Goal: Transaction & Acquisition: Purchase product/service

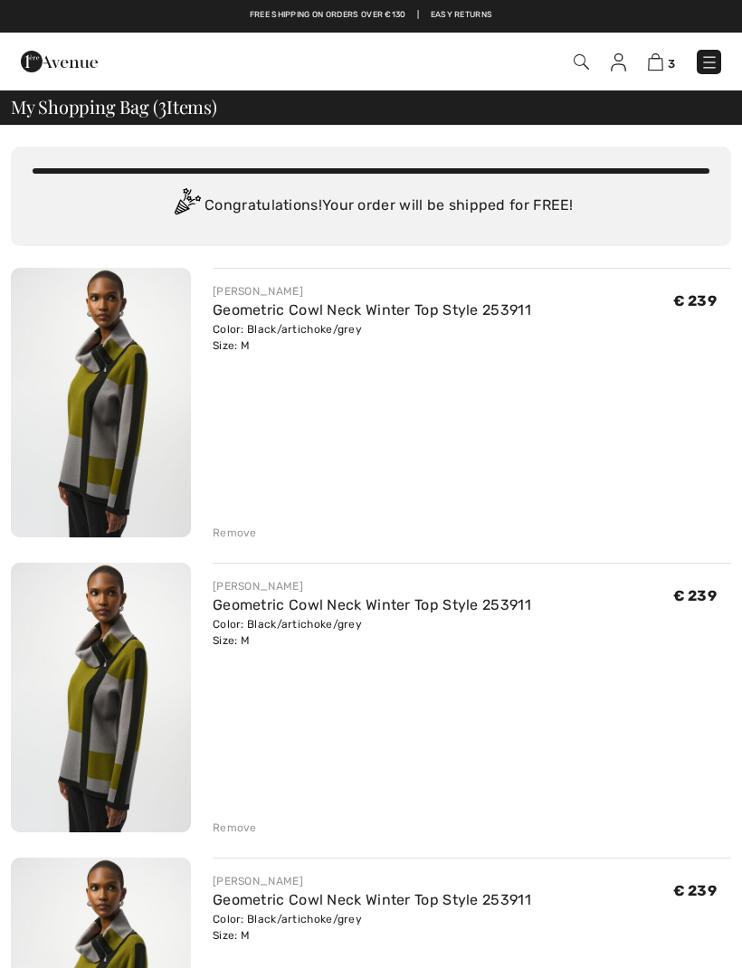
click at [241, 826] on div "Remove" at bounding box center [235, 827] width 44 height 16
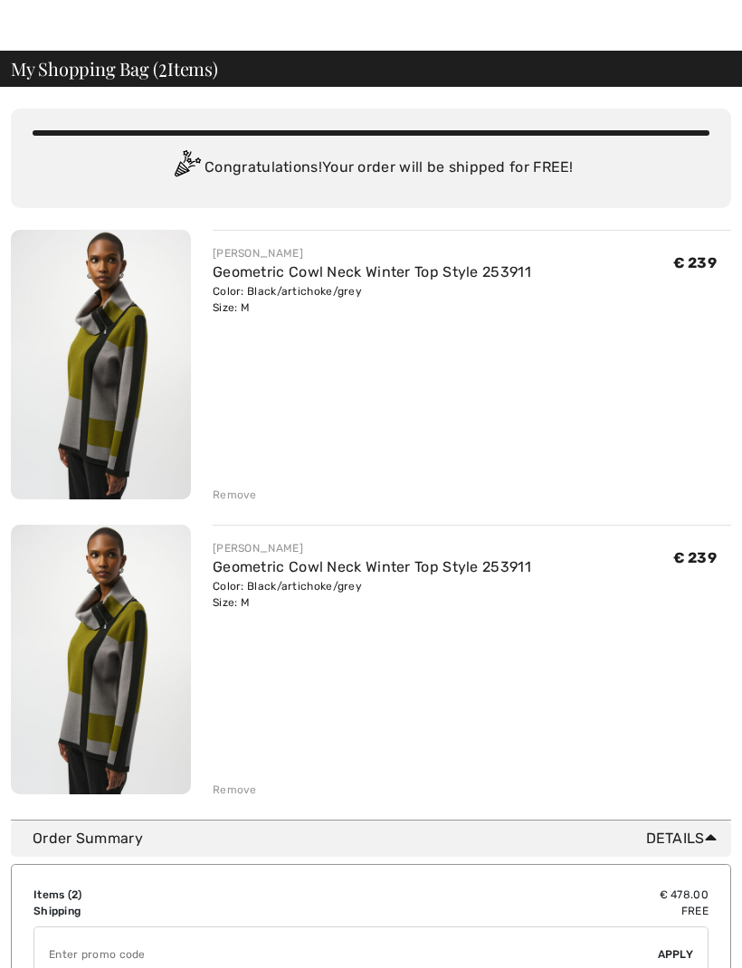
scroll to position [48, 0]
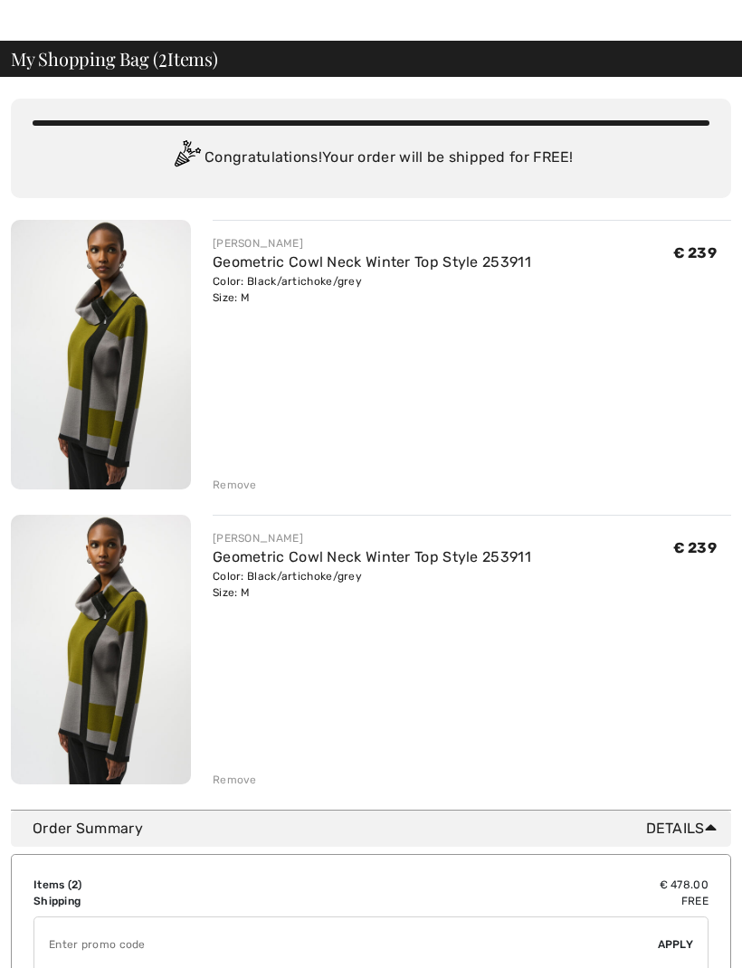
click at [246, 773] on div "Remove" at bounding box center [235, 779] width 44 height 16
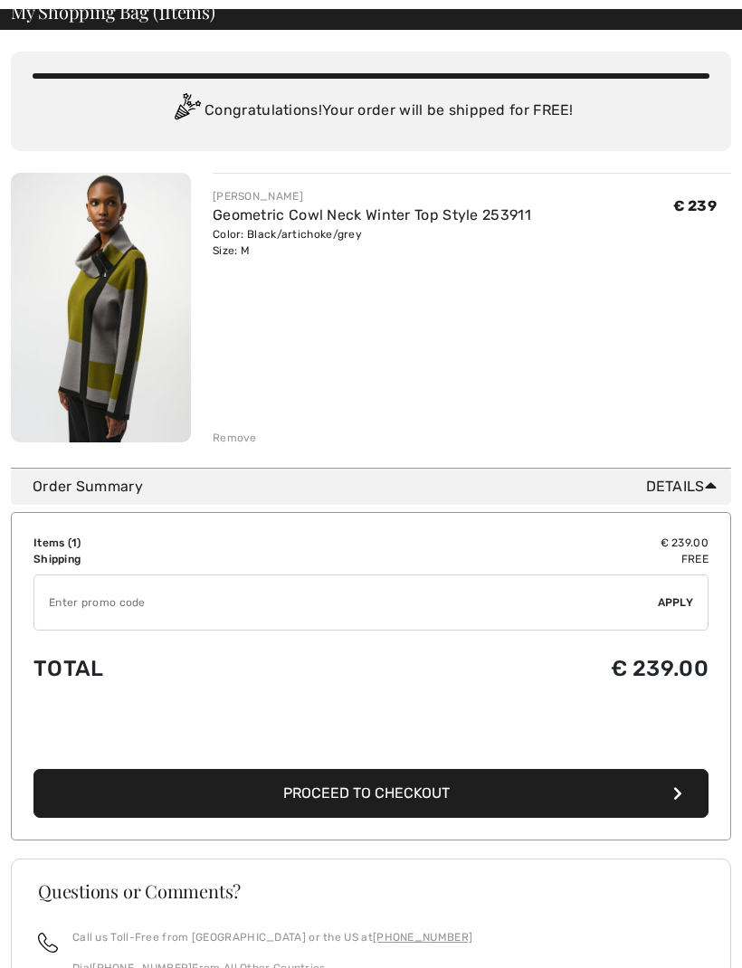
scroll to position [125, 0]
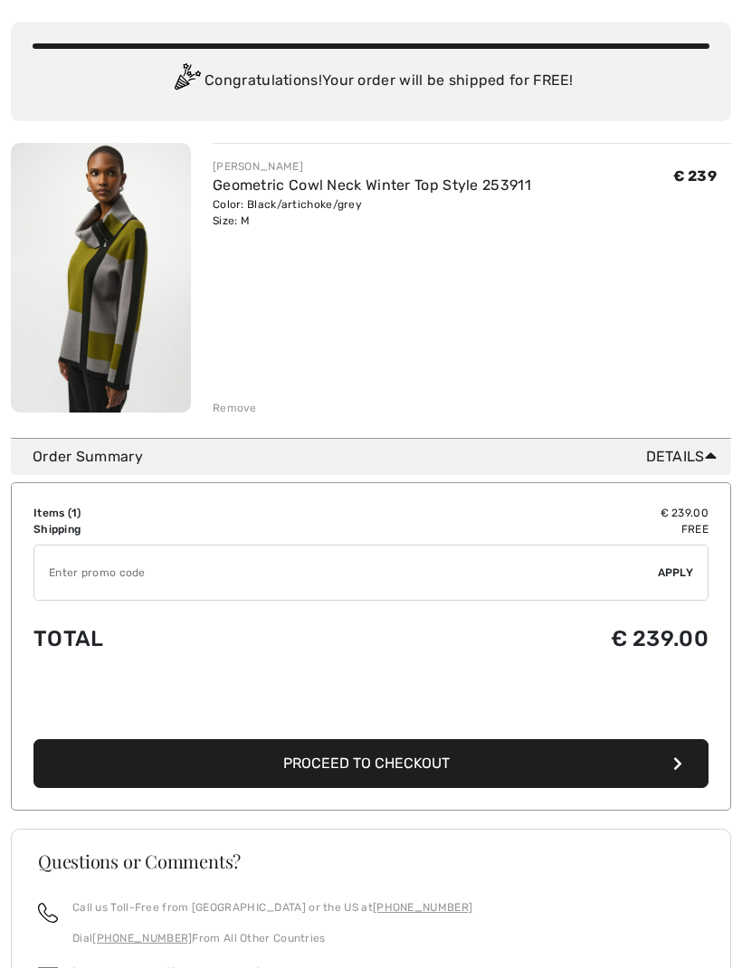
click at [377, 760] on span "Proceed to Checkout" at bounding box center [366, 762] width 166 height 17
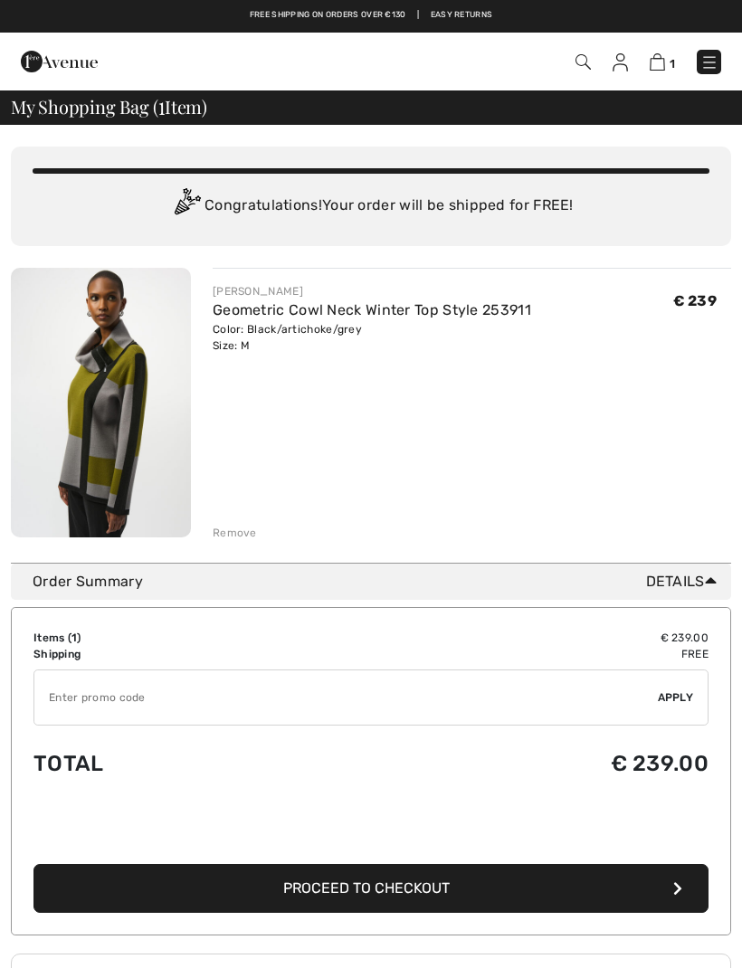
click at [297, 890] on span "Proceed to Checkout" at bounding box center [366, 887] width 166 height 17
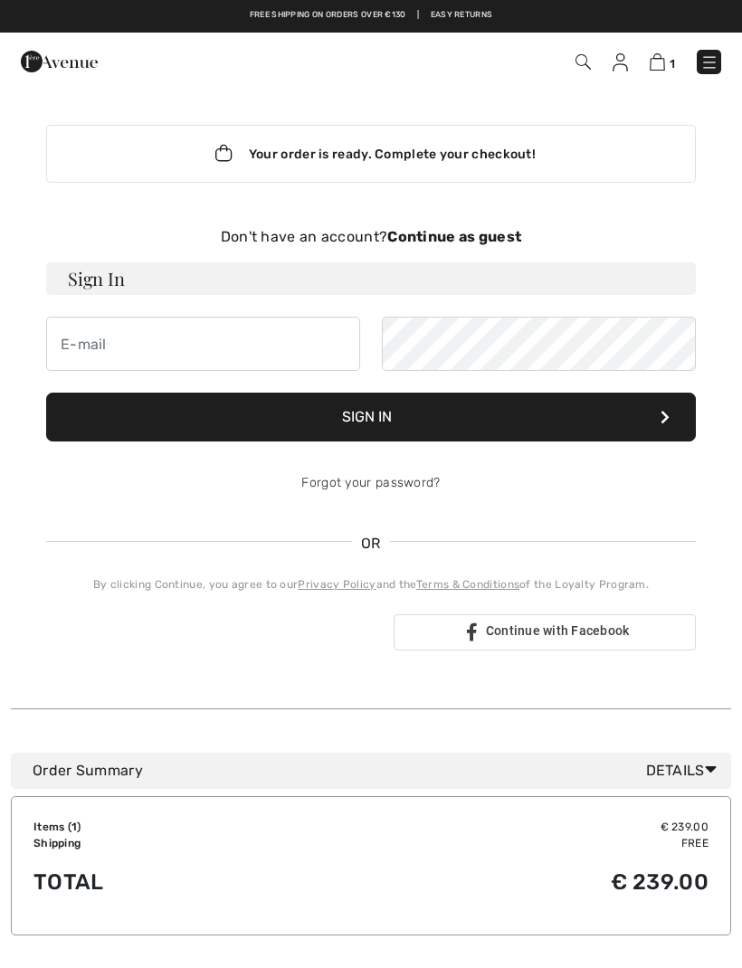
click at [457, 237] on strong "Continue as guest" at bounding box center [454, 236] width 134 height 17
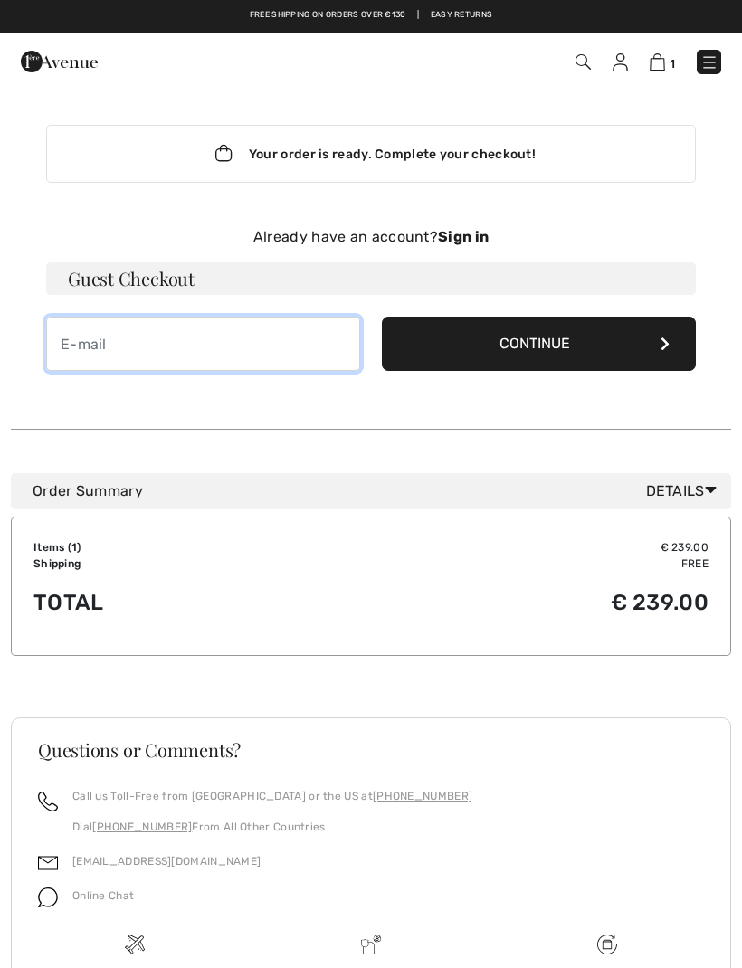
click at [98, 342] on input "email" at bounding box center [203, 344] width 314 height 54
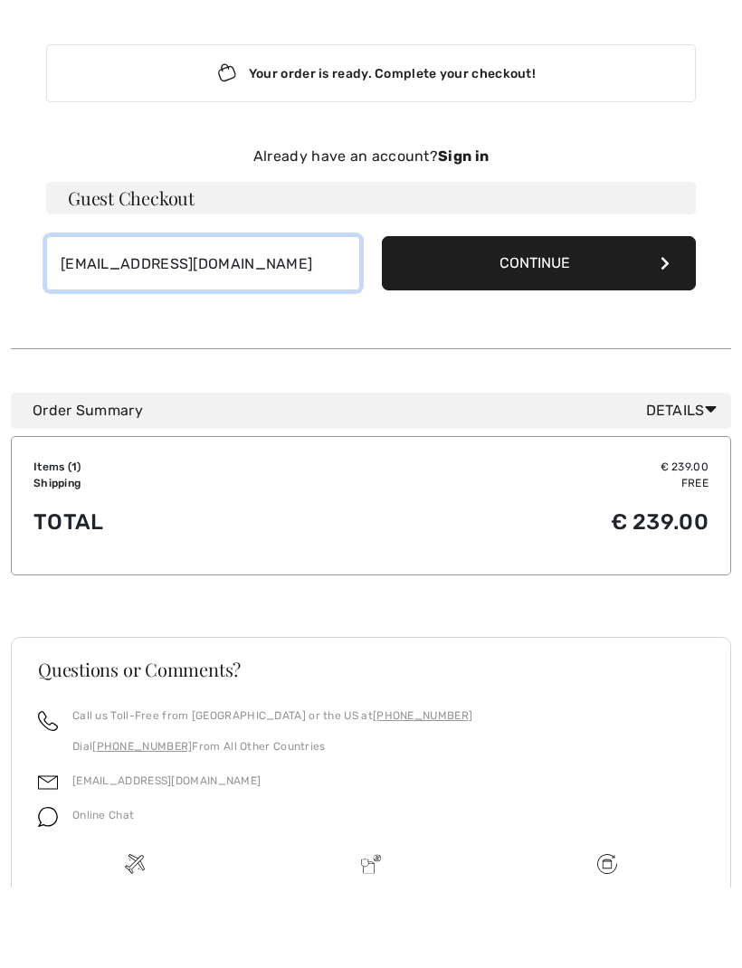
type input "sonneveld@caiw.nl"
click at [543, 317] on button "Continue" at bounding box center [539, 344] width 314 height 54
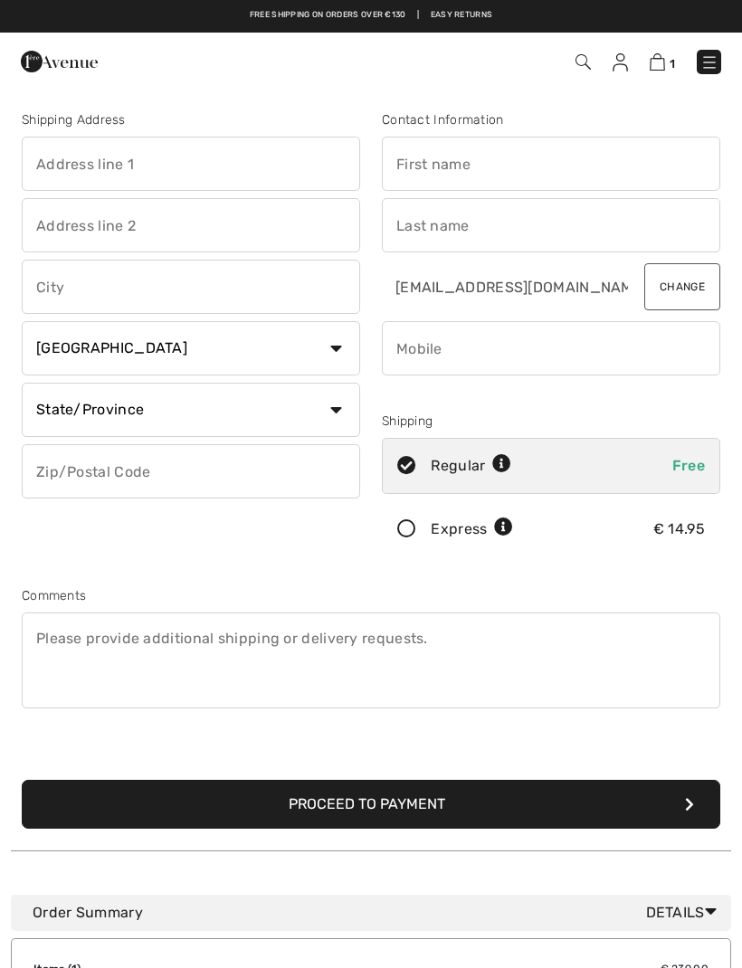
click at [334, 362] on select "Country Canada United States Afghanistan Aland Islands Albania Algeria American…" at bounding box center [191, 348] width 338 height 54
select select "NL"
click at [568, 467] on icon at bounding box center [569, 464] width 19 height 19
click at [570, 475] on div "Regular Shipping" at bounding box center [504, 466] width 148 height 22
radio input "true"
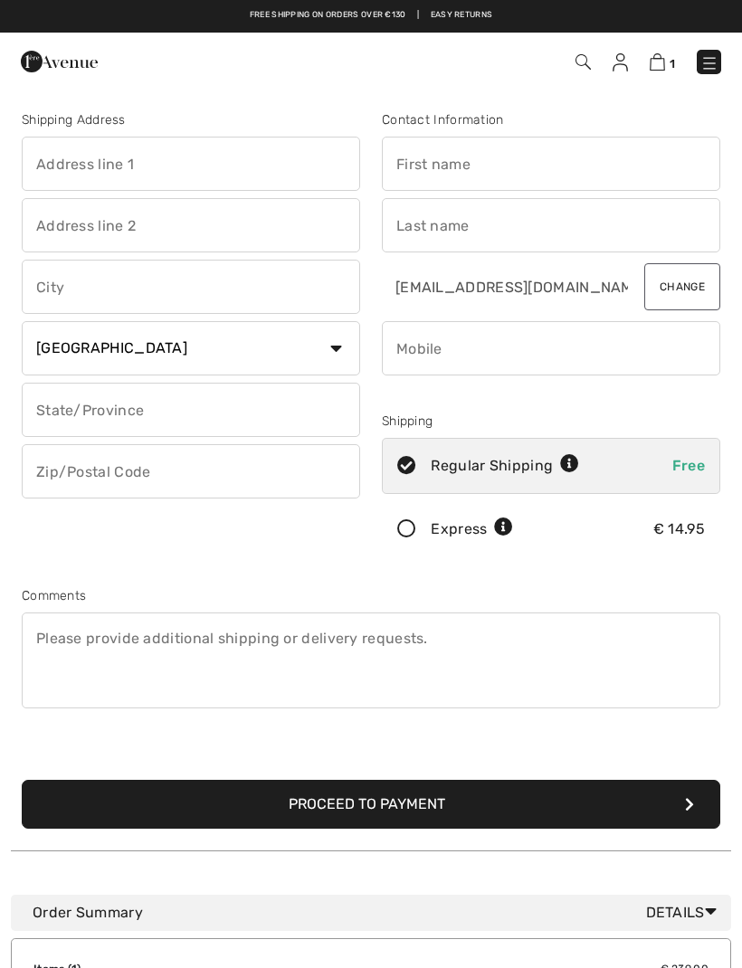
click at [83, 414] on input "text" at bounding box center [191, 410] width 338 height 54
click at [159, 481] on input "text" at bounding box center [191, 471] width 338 height 54
type input "3145LB"
click at [76, 159] on input "text" at bounding box center [191, 164] width 338 height 54
type input "[STREET_ADDRESS]"
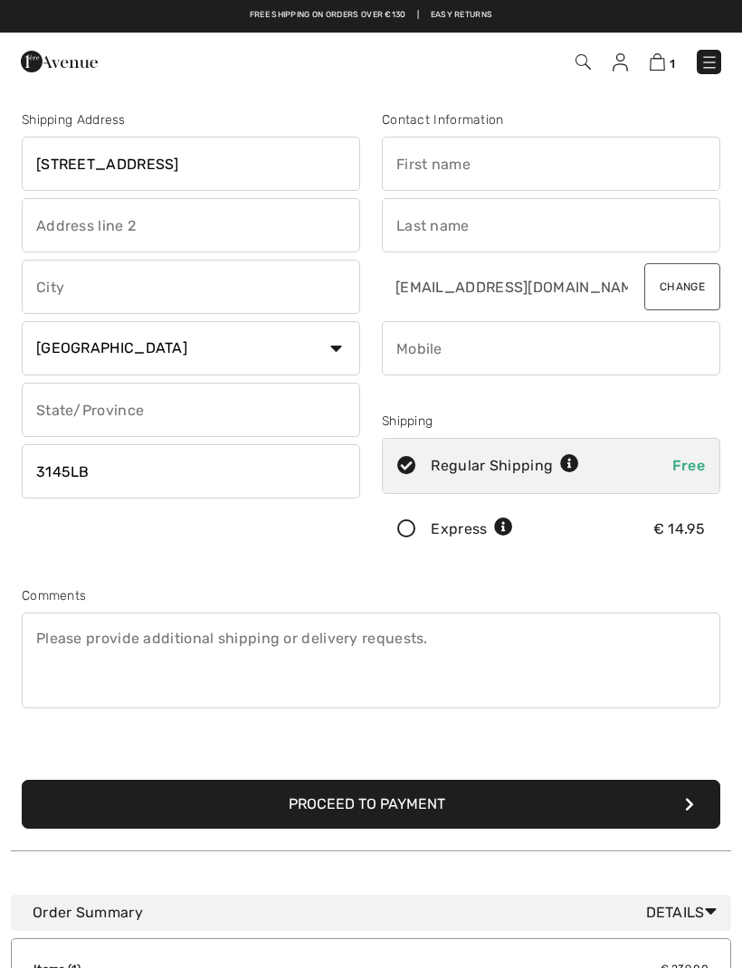
click at [54, 277] on input "text" at bounding box center [191, 287] width 338 height 54
type input "Maassluis"
click at [480, 159] on input "text" at bounding box center [551, 164] width 338 height 54
type input "Els"
click at [469, 222] on input "text" at bounding box center [551, 225] width 338 height 54
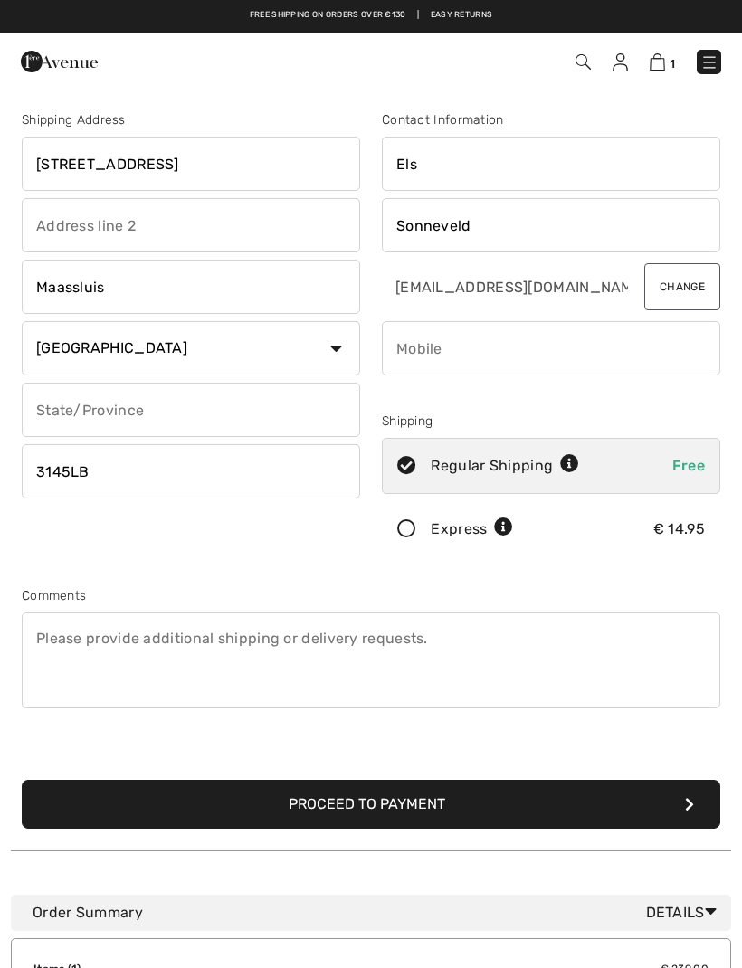
type input "Sonneveld"
click at [468, 347] on input "phone" at bounding box center [551, 348] width 338 height 54
type input "+"
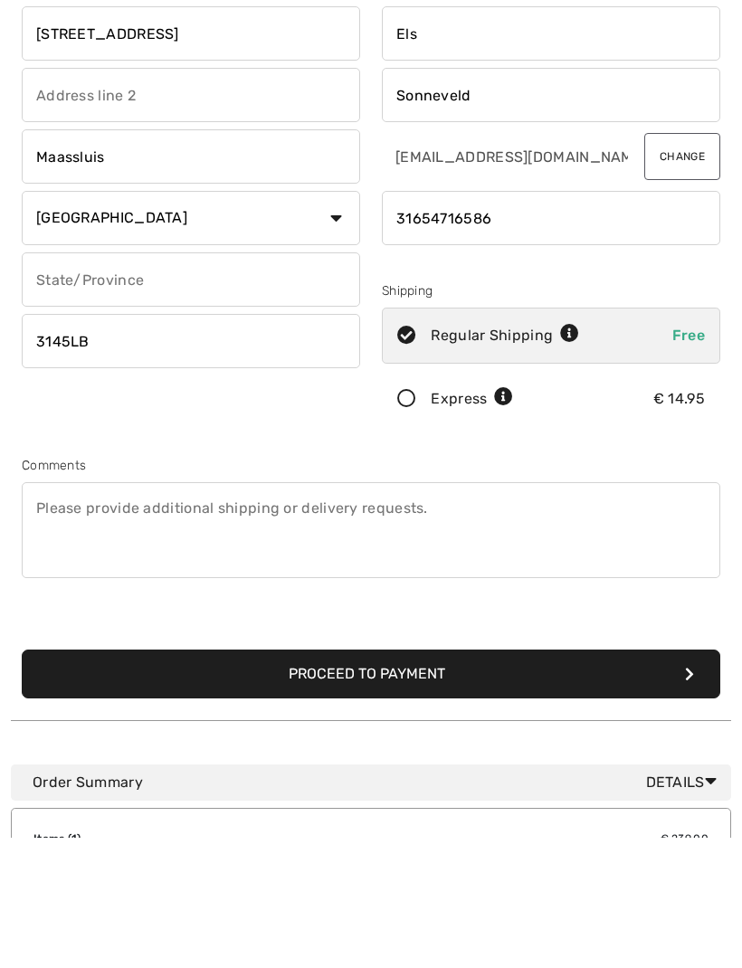
click at [392, 321] on input "phone" at bounding box center [551, 348] width 338 height 54
type input "31654716586"
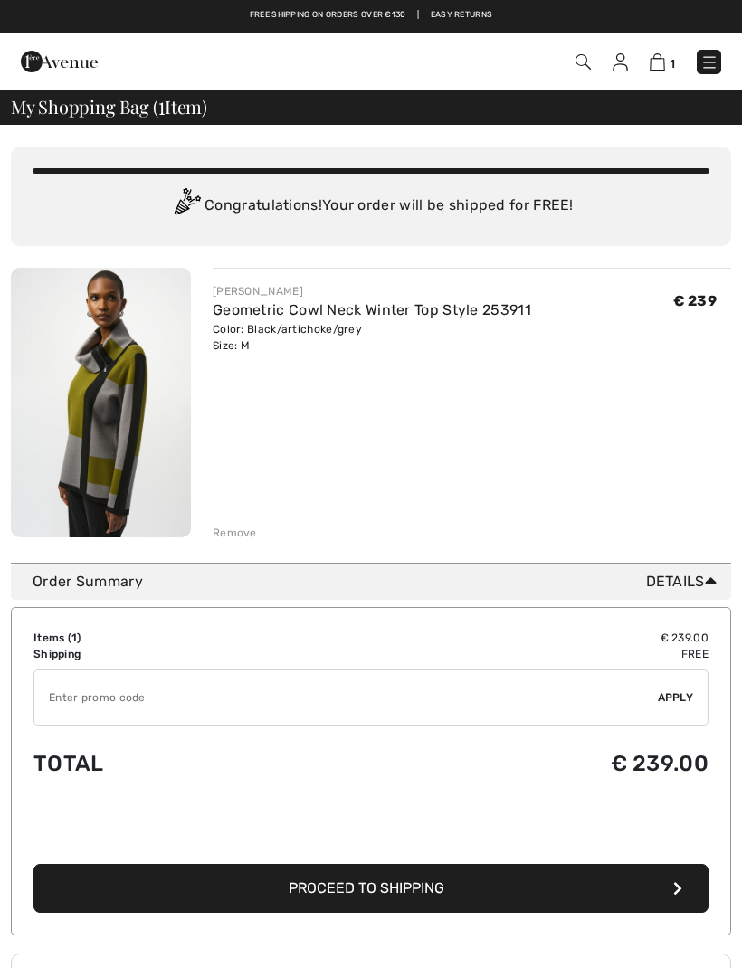
click at [364, 889] on span "Proceed to Shipping" at bounding box center [366, 887] width 156 height 17
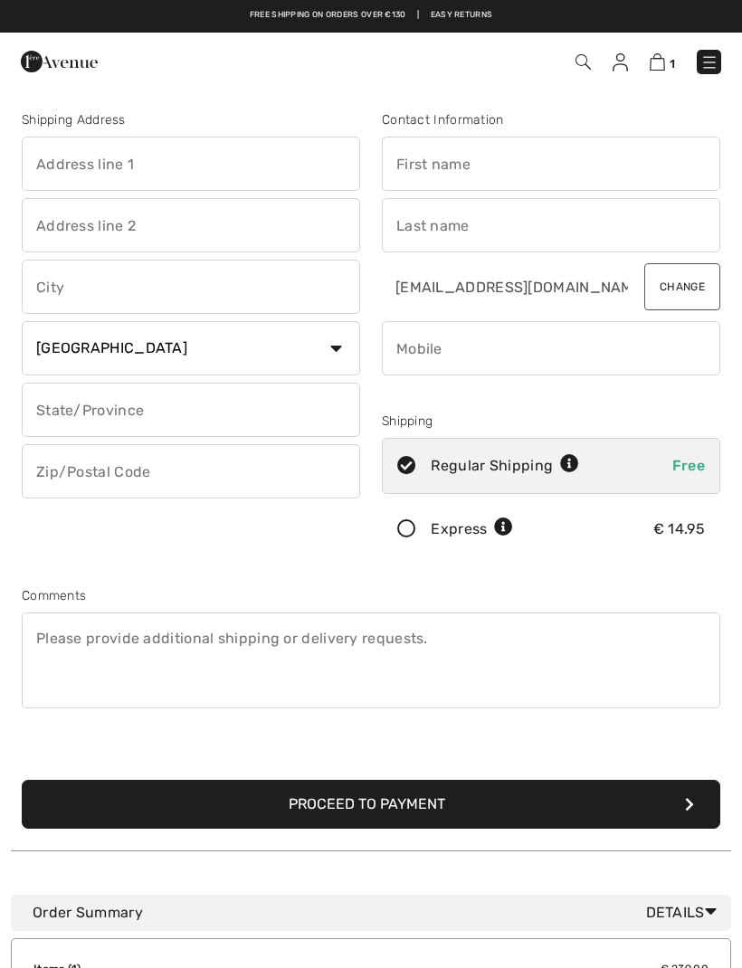
click at [153, 163] on input "text" at bounding box center [191, 164] width 338 height 54
type input "[STREET_ADDRESS]"
click at [122, 283] on input "text" at bounding box center [191, 287] width 338 height 54
type input "Maassluis"
click at [190, 415] on input "text" at bounding box center [191, 410] width 338 height 54
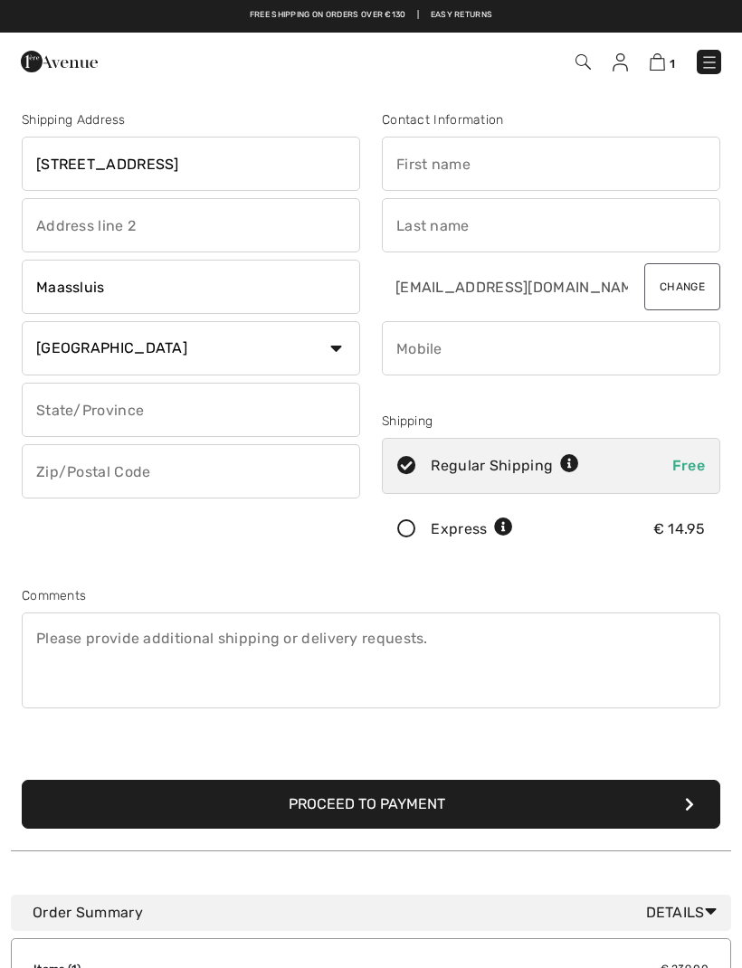
click at [193, 469] on input "text" at bounding box center [191, 471] width 338 height 54
type input "3145LB"
click at [480, 167] on input "text" at bounding box center [551, 164] width 338 height 54
type input "Els"
click at [461, 231] on input "text" at bounding box center [551, 225] width 338 height 54
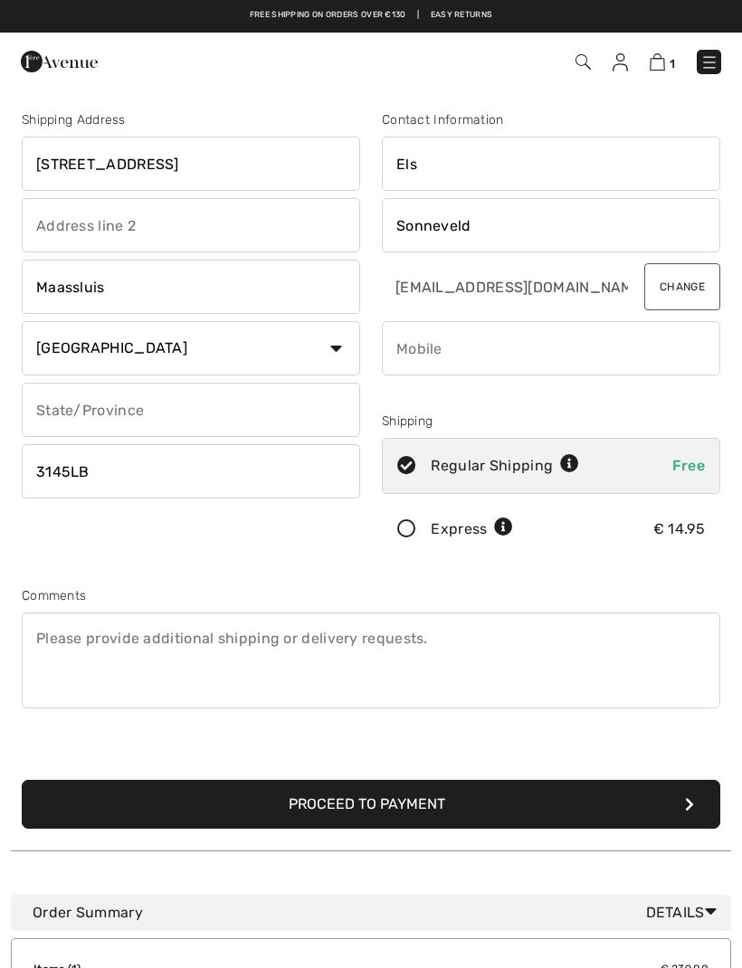
type input "Sonneveld"
click at [477, 349] on input "phone" at bounding box center [551, 348] width 338 height 54
type input "+"
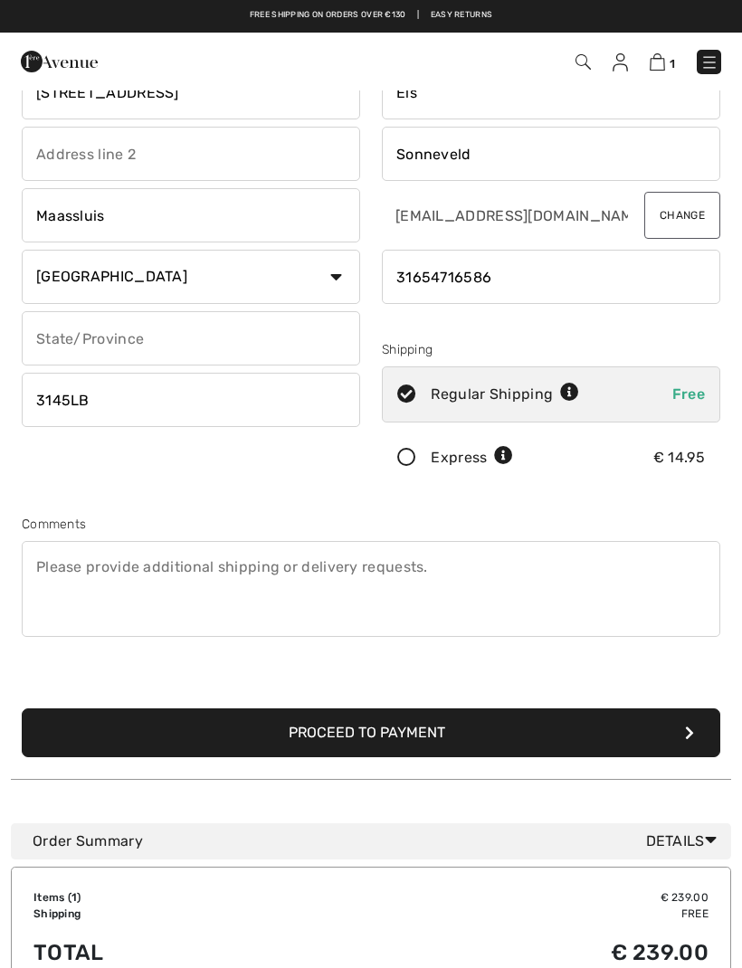
scroll to position [71, 0]
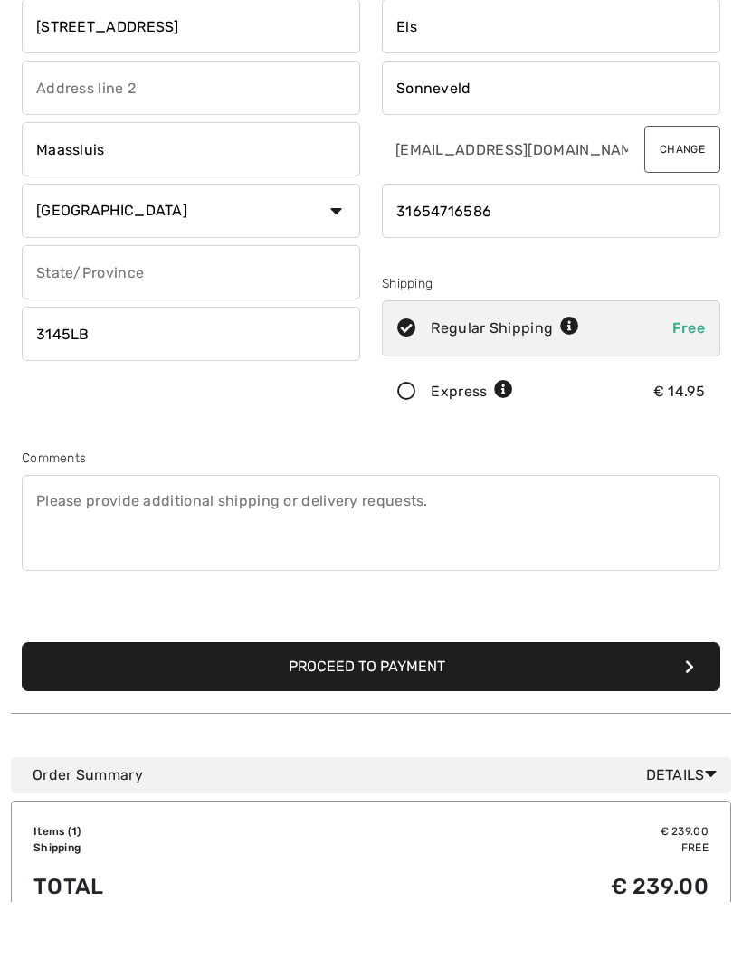
type input "31654716586"
click at [357, 709] on button "Proceed to Payment" at bounding box center [371, 733] width 698 height 49
